Goal: Transaction & Acquisition: Book appointment/travel/reservation

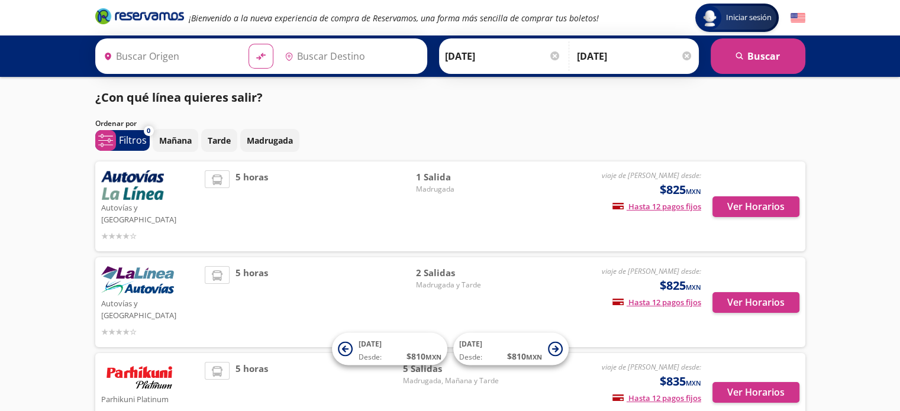
type input "[GEOGRAPHIC_DATA], [GEOGRAPHIC_DATA]"
type input "Zihuatanejo, [GEOGRAPHIC_DATA]"
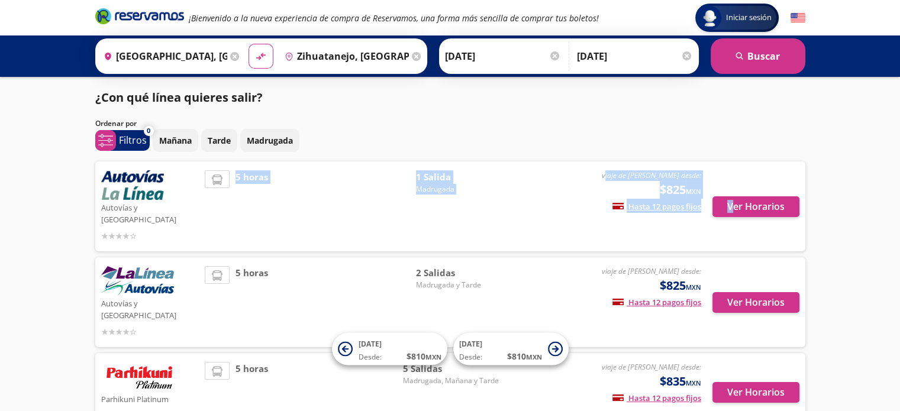
drag, startPoint x: 645, startPoint y: 178, endPoint x: 731, endPoint y: 175, distance: 85.2
click at [731, 175] on div "Autovías y La Línea viaje de ida desde: $825 MXN Hasta 12 pagos fijos Pagos fij…" at bounding box center [450, 206] width 698 height 72
click at [562, 182] on div "viaje de [PERSON_NAME] desde: $825 MXN Hasta 12 pagos fijos Pagos fijos en comp…" at bounding box center [603, 206] width 196 height 72
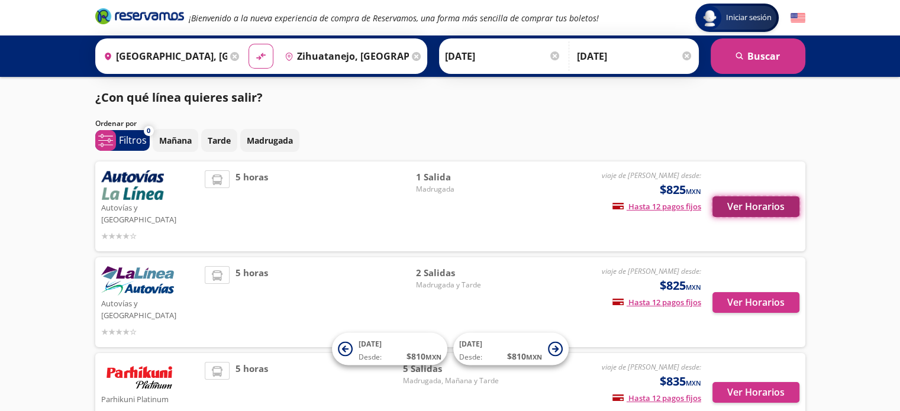
click at [754, 199] on button "Ver Horarios" at bounding box center [755, 206] width 87 height 21
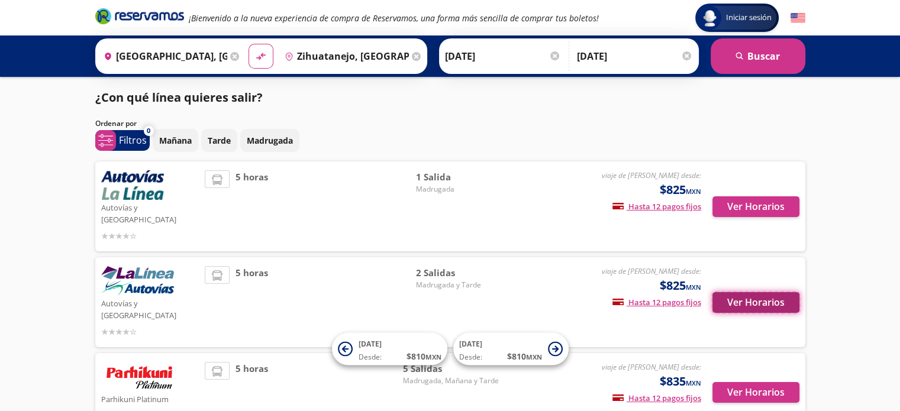
click at [749, 292] on button "Ver Horarios" at bounding box center [755, 302] width 87 height 21
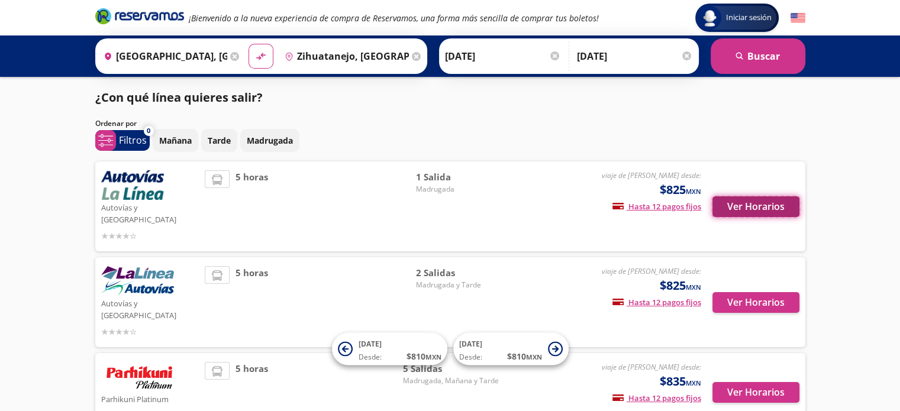
click at [779, 209] on button "Ver Horarios" at bounding box center [755, 206] width 87 height 21
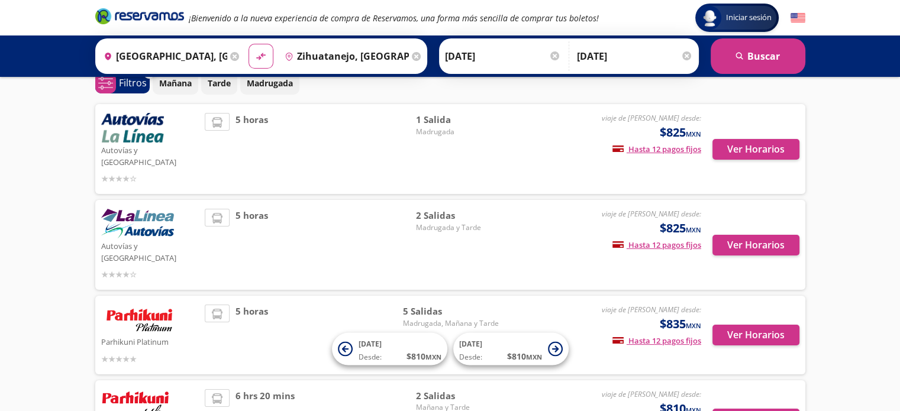
scroll to position [118, 0]
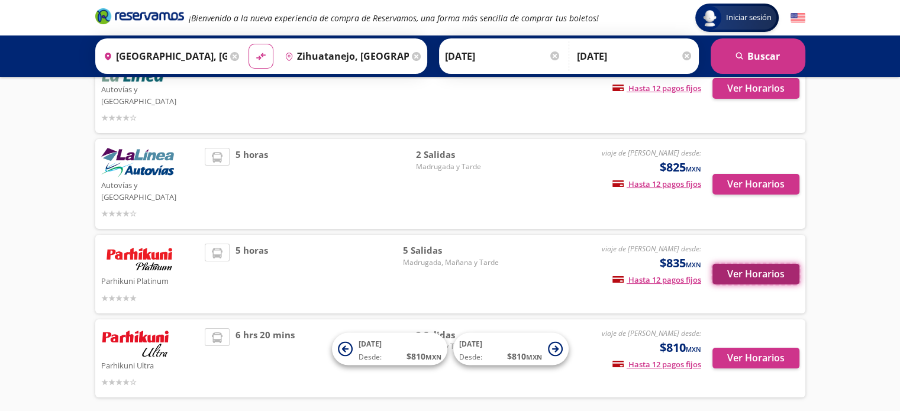
click at [776, 264] on button "Ver Horarios" at bounding box center [755, 274] width 87 height 21
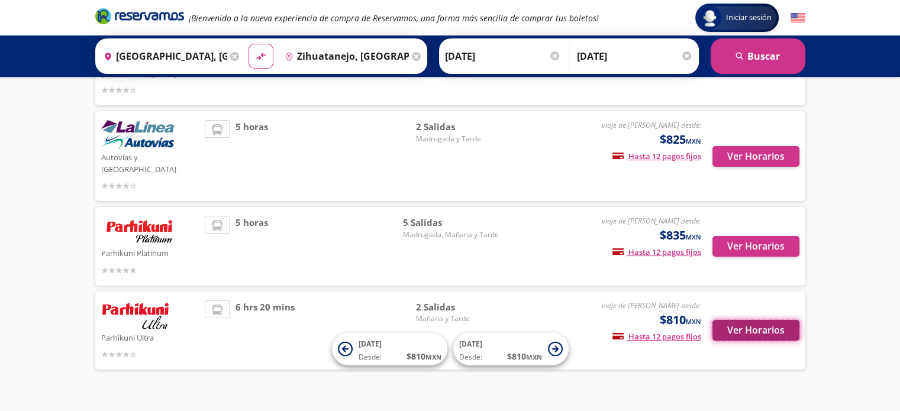
click at [774, 320] on button "Ver Horarios" at bounding box center [755, 330] width 87 height 21
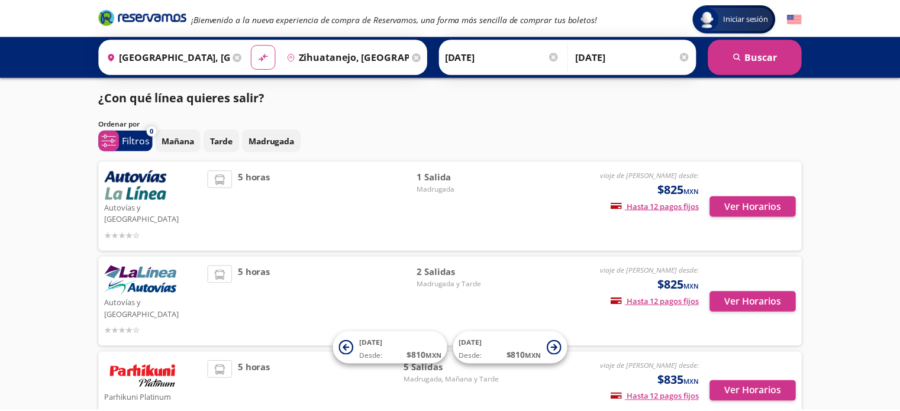
scroll to position [146, 0]
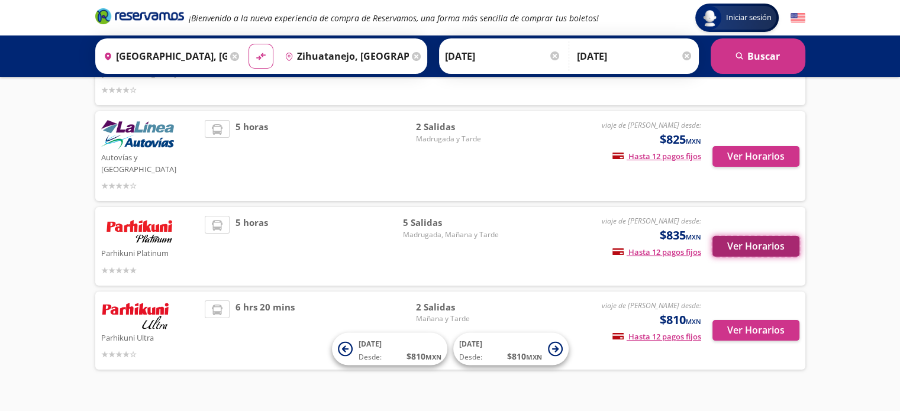
click at [758, 236] on button "Ver Horarios" at bounding box center [755, 246] width 87 height 21
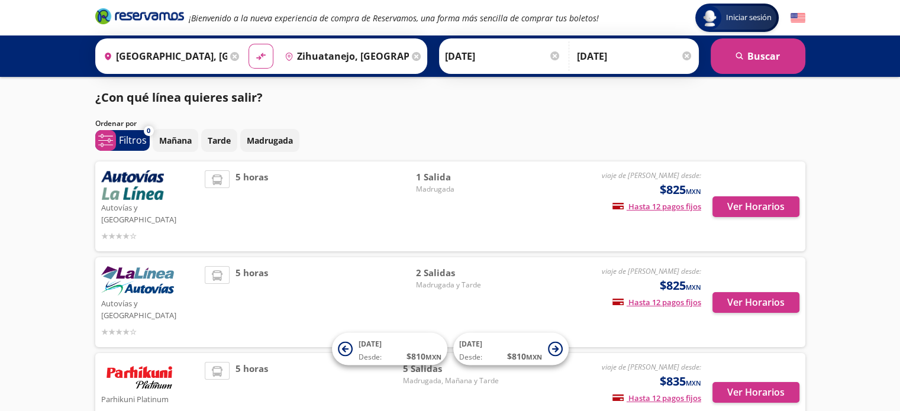
scroll to position [146, 0]
